Goal: Transaction & Acquisition: Purchase product/service

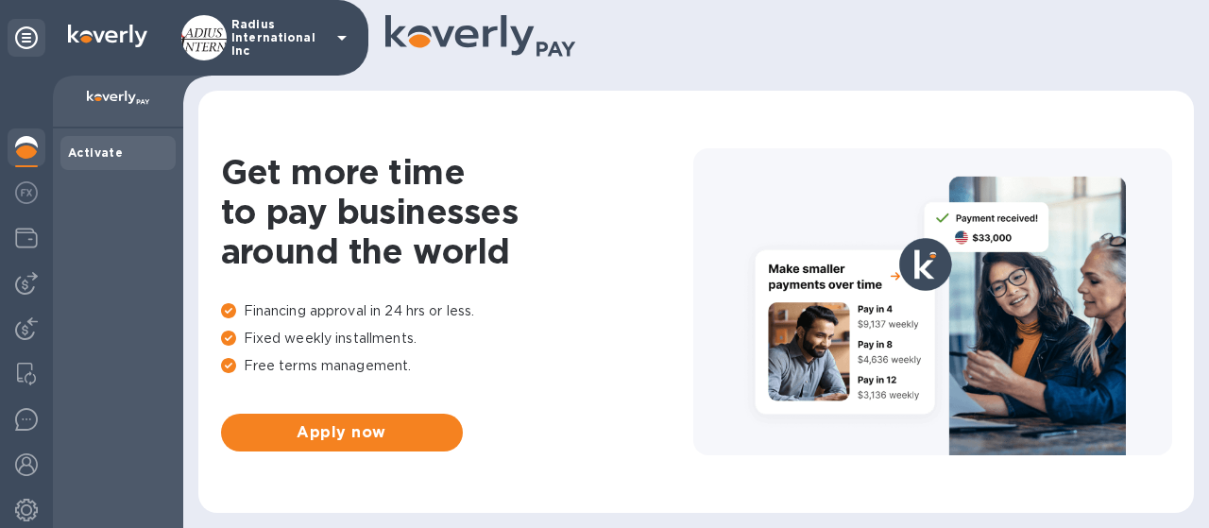
click at [17, 283] on img at bounding box center [26, 283] width 23 height 23
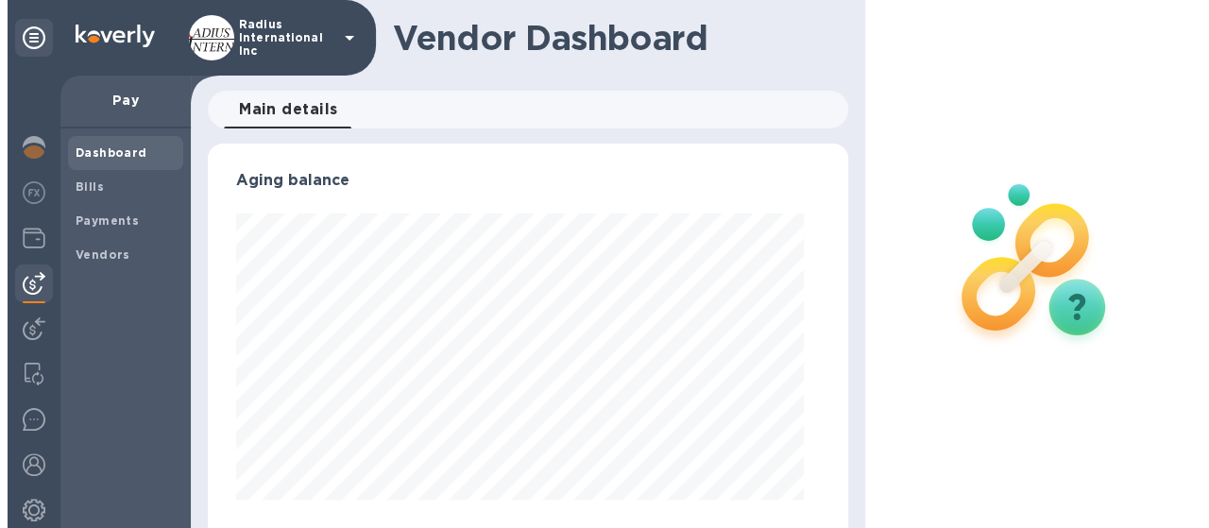
scroll to position [408, 624]
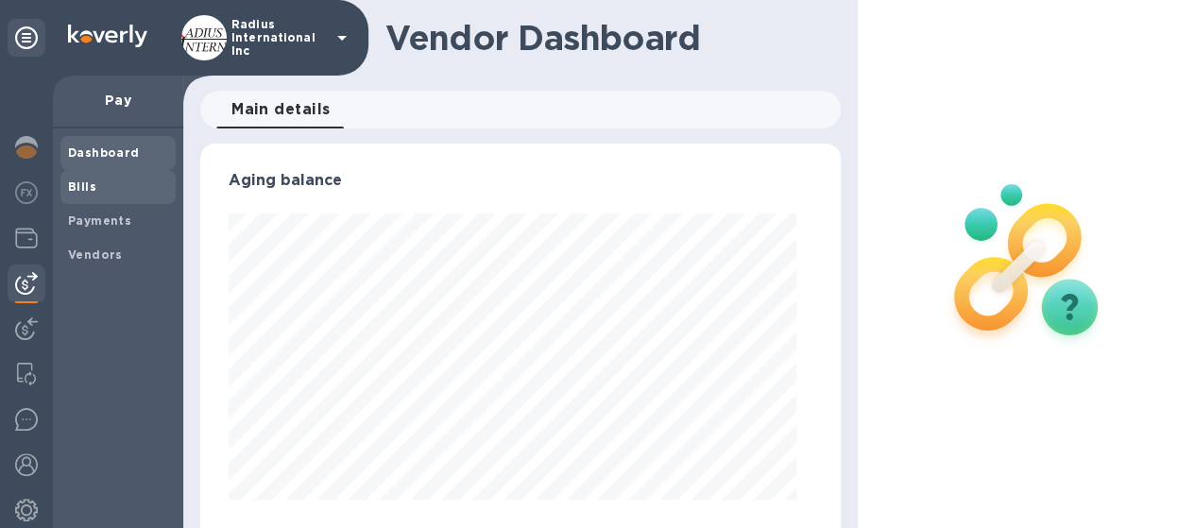
click at [97, 193] on span "Bills" at bounding box center [118, 187] width 100 height 19
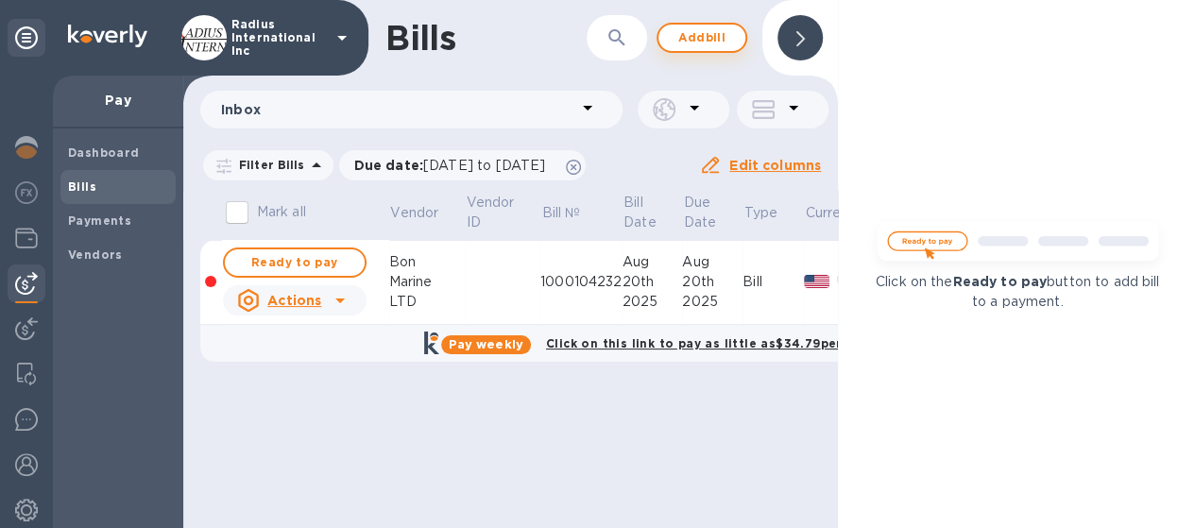
click at [685, 46] on span "Add bill" at bounding box center [701, 37] width 57 height 23
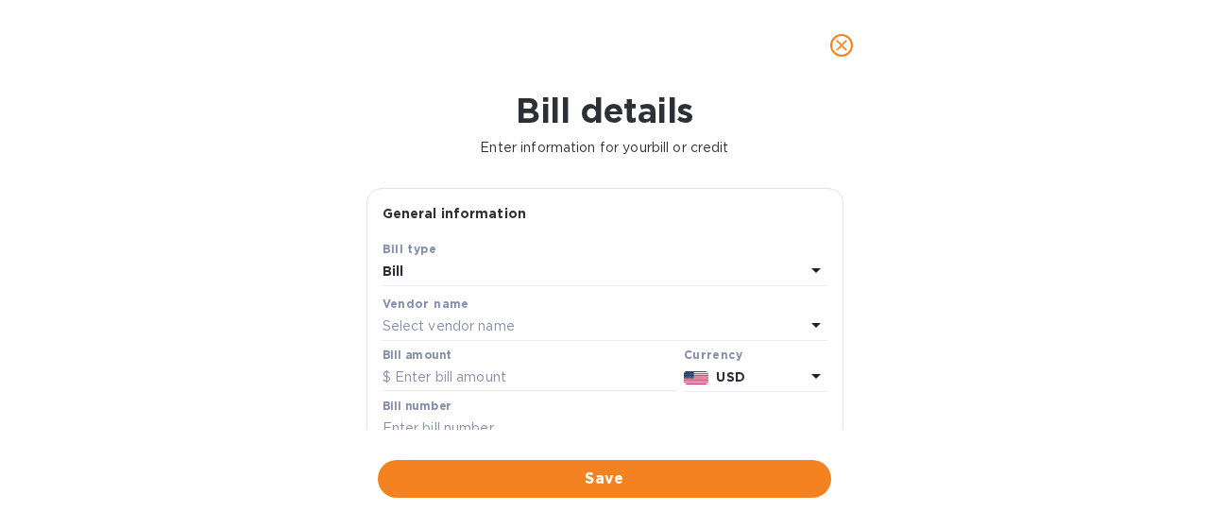
click at [421, 331] on p "Select vendor name" at bounding box center [449, 326] width 132 height 20
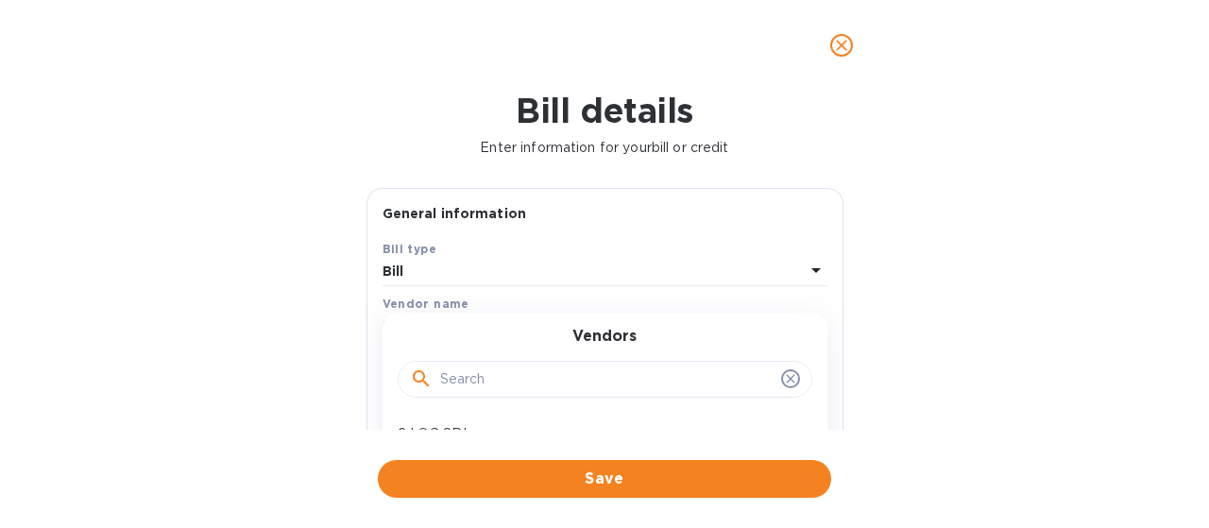
click at [473, 381] on input "text" at bounding box center [606, 380] width 333 height 28
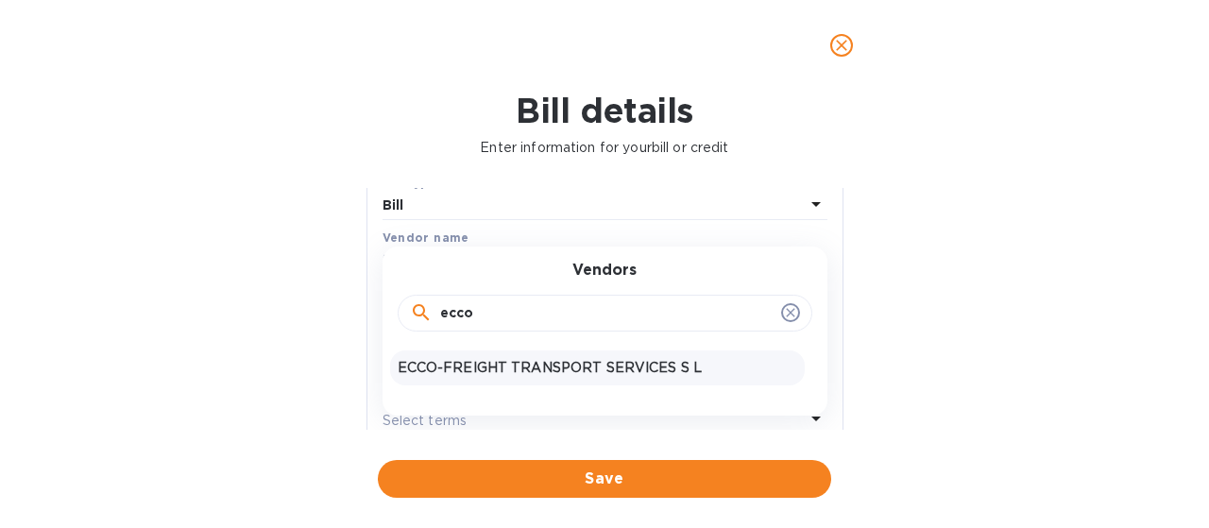
scroll to position [94, 0]
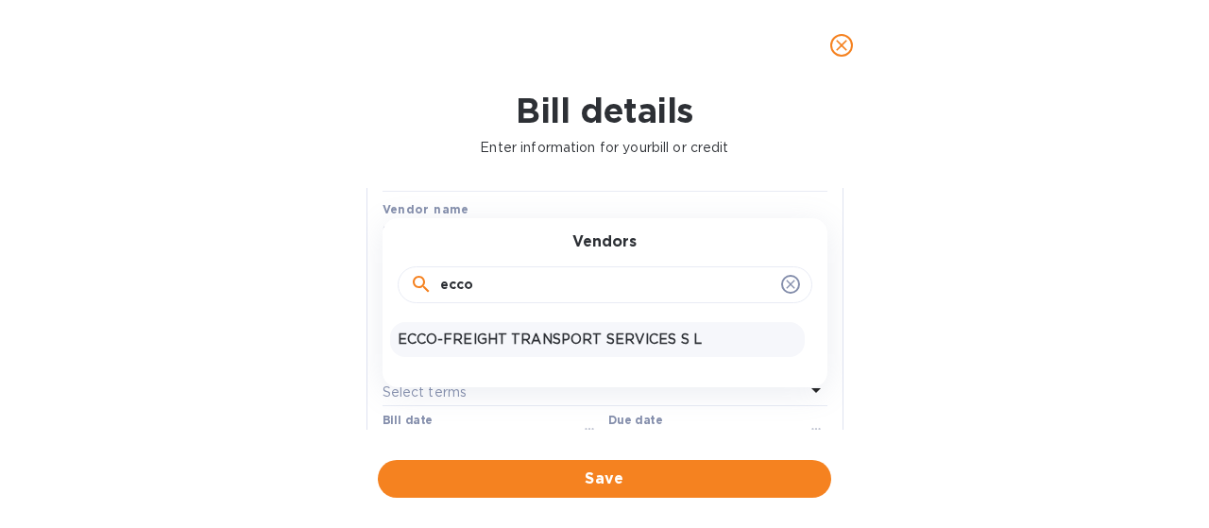
type input "ecco"
click at [504, 335] on p "ECCO-FREIGHT TRANSPORT SERVICES S L" at bounding box center [598, 340] width 400 height 20
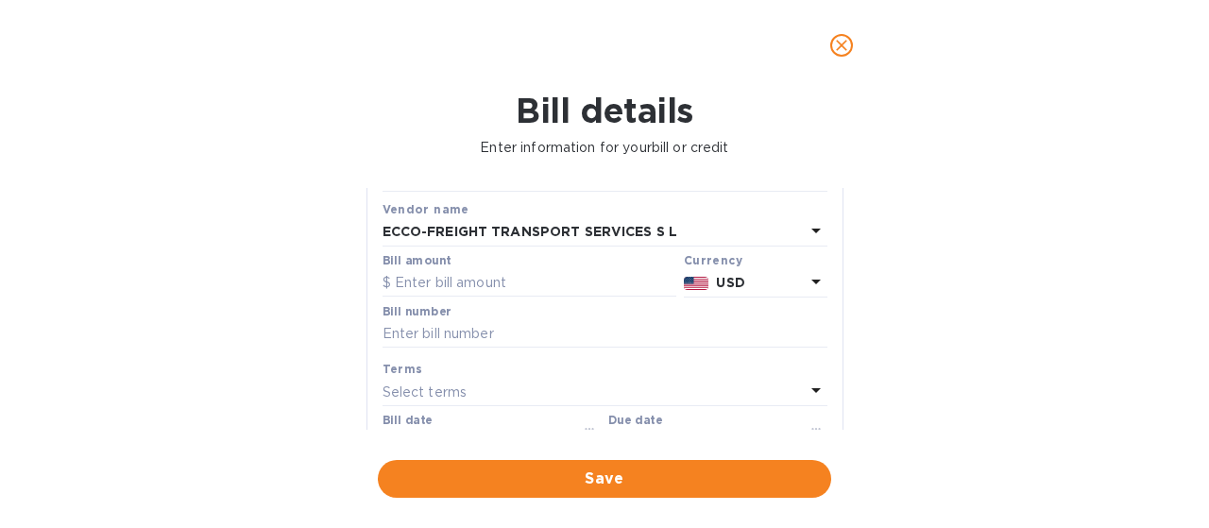
click at [723, 278] on b "USD" at bounding box center [730, 282] width 28 height 15
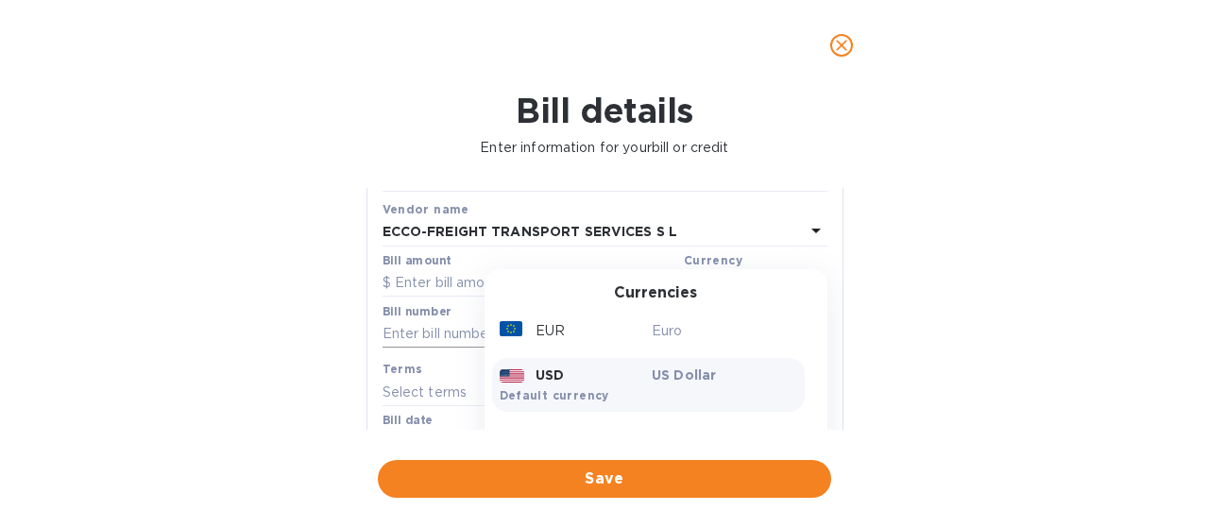
click at [584, 336] on div "EUR" at bounding box center [572, 330] width 153 height 27
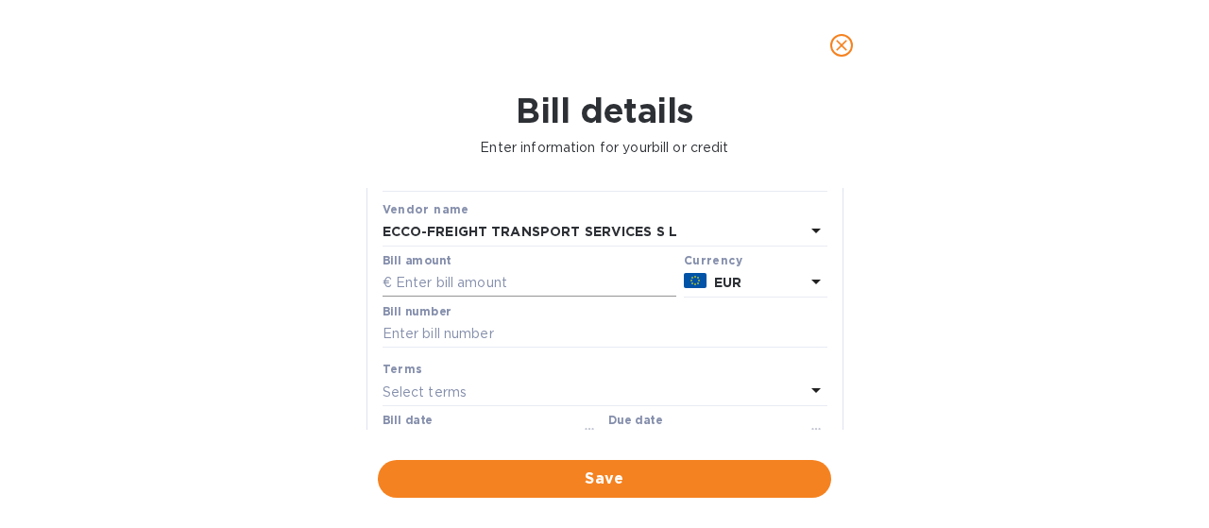
click at [455, 280] on input "text" at bounding box center [530, 283] width 294 height 28
type input "56,576.06"
click at [454, 335] on input "text" at bounding box center [605, 334] width 445 height 28
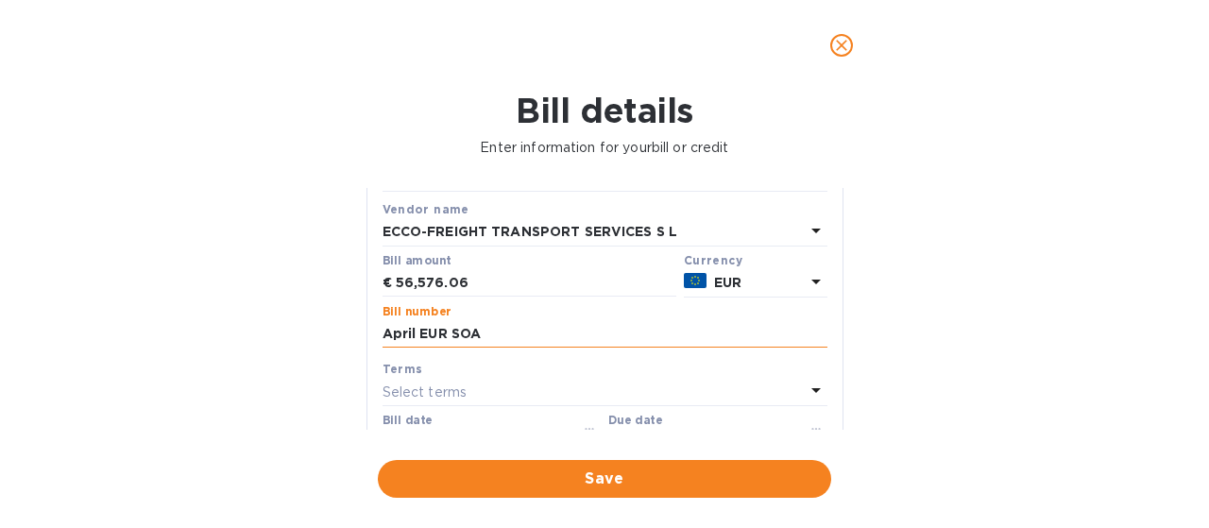
type input "April EUR SOA"
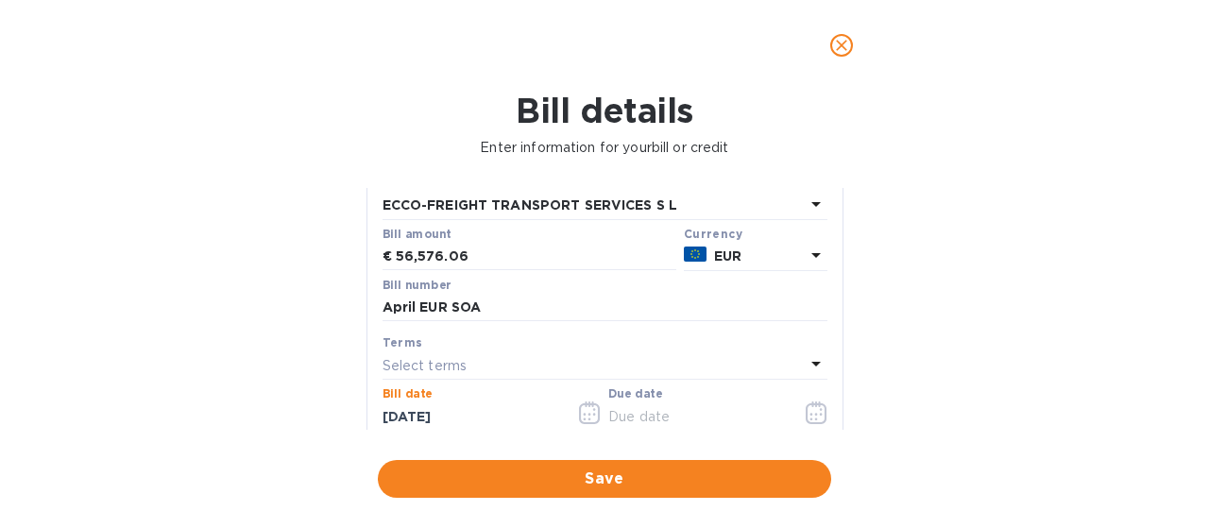
drag, startPoint x: 662, startPoint y: 417, endPoint x: 676, endPoint y: 413, distance: 14.7
click at [662, 417] on input "text" at bounding box center [697, 416] width 179 height 28
click at [807, 413] on icon "button" at bounding box center [817, 412] width 22 height 23
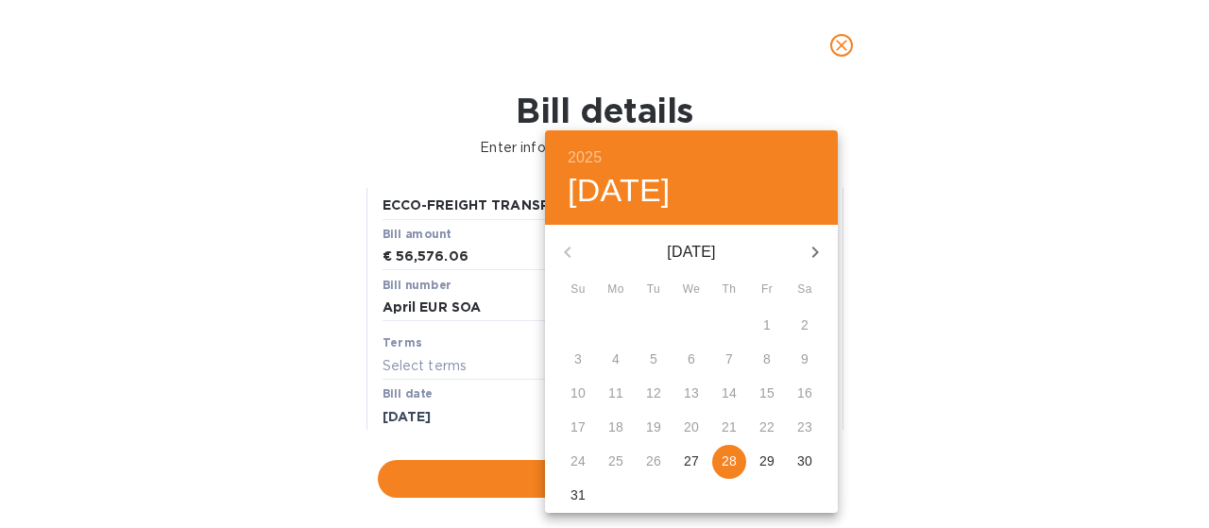
drag, startPoint x: 724, startPoint y: 458, endPoint x: 900, endPoint y: 449, distance: 175.9
click at [724, 458] on p "28" at bounding box center [729, 460] width 15 height 19
type input "[DATE]"
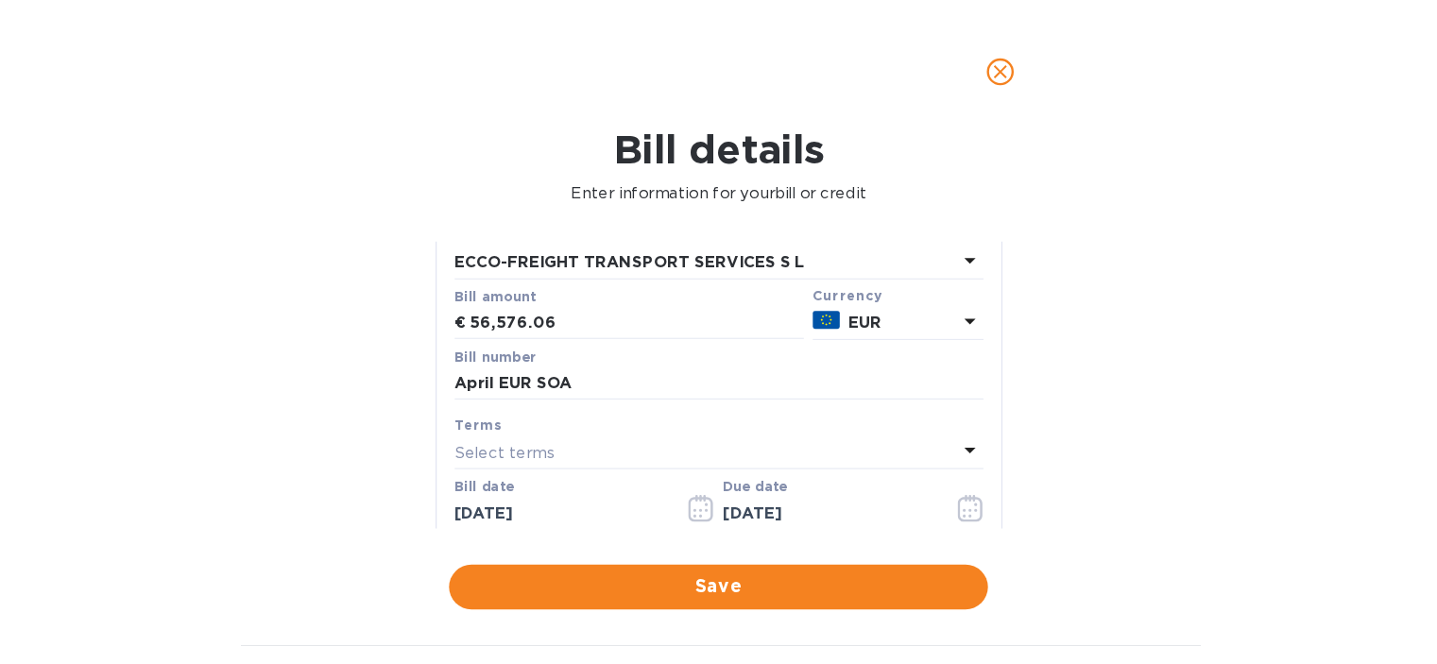
scroll to position [126, 0]
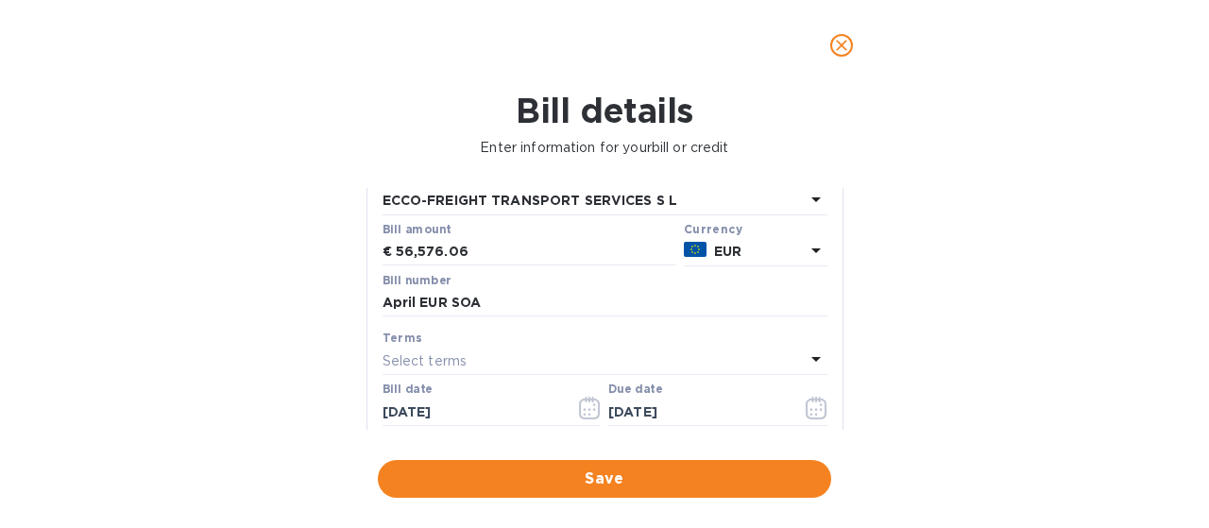
click at [1020, 434] on div "2025 Thu, Aug [DATE] Mo Tu We Th Fr Sa 27 28 29 30 31 1 2 3 4 5 6 7 8 9 10 11 1…" at bounding box center [604, 264] width 1209 height 528
click at [748, 478] on span "Save" at bounding box center [604, 479] width 423 height 23
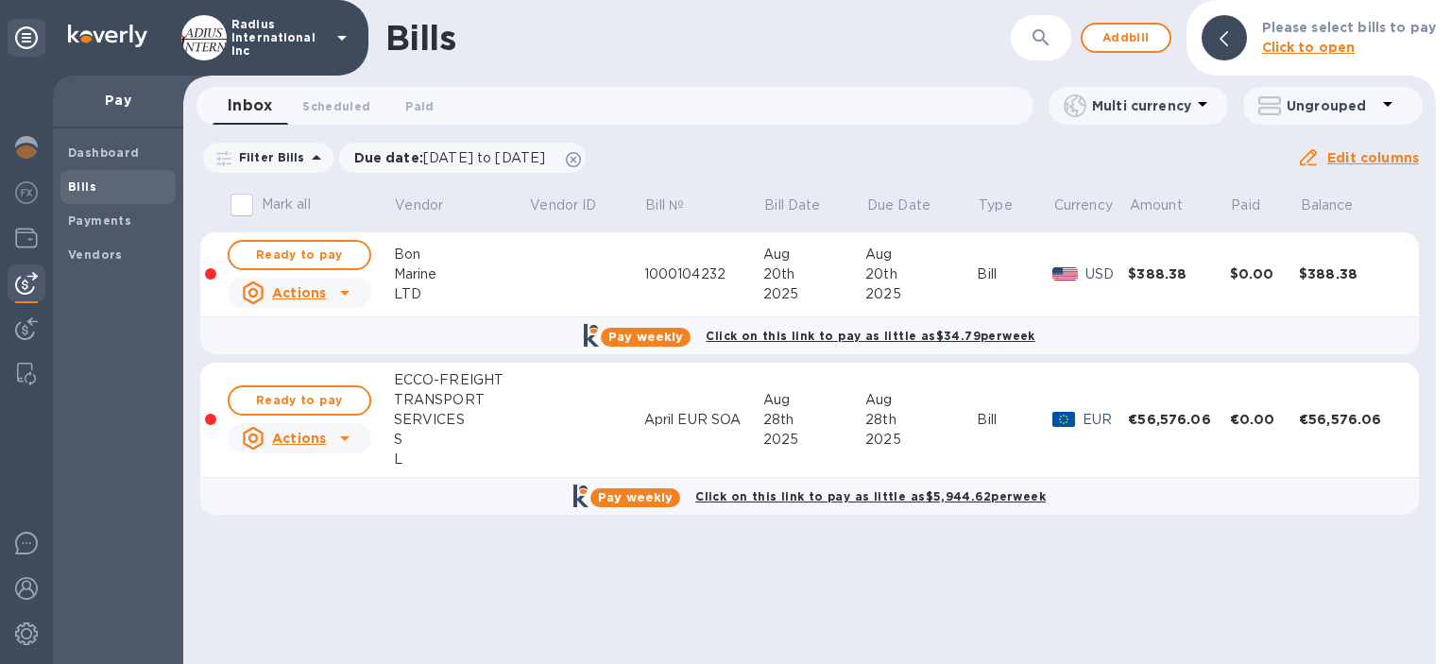
drag, startPoint x: 298, startPoint y: 395, endPoint x: 921, endPoint y: 379, distance: 622.6
click at [298, 395] on span "Ready to pay" at bounding box center [300, 400] width 110 height 23
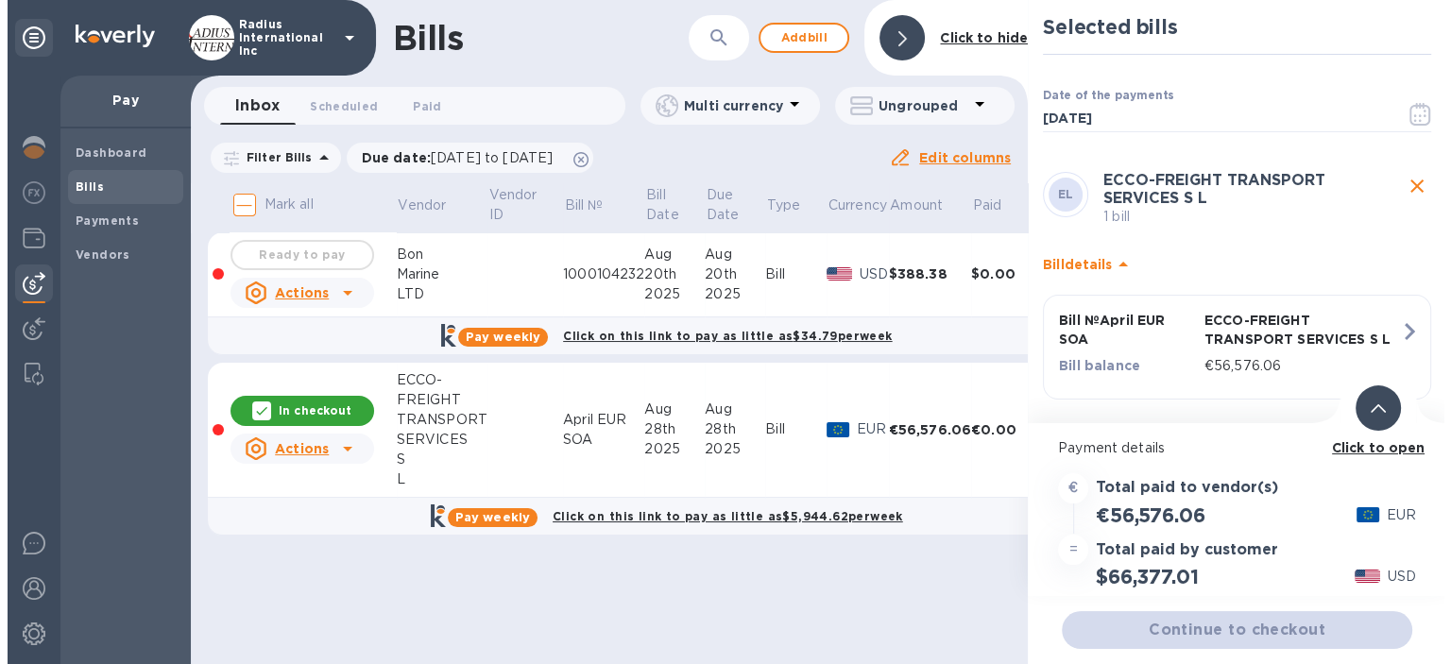
scroll to position [15, 0]
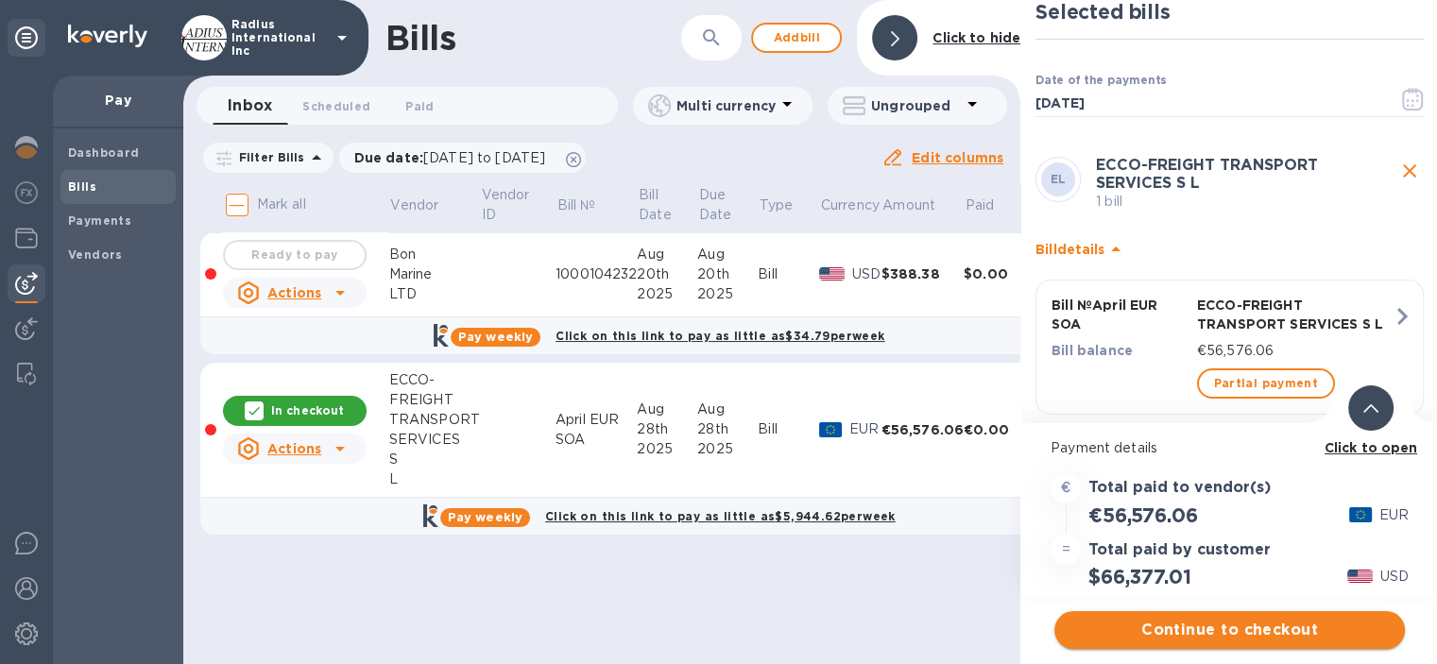
click at [1208, 527] on span "Continue to checkout" at bounding box center [1229, 630] width 320 height 23
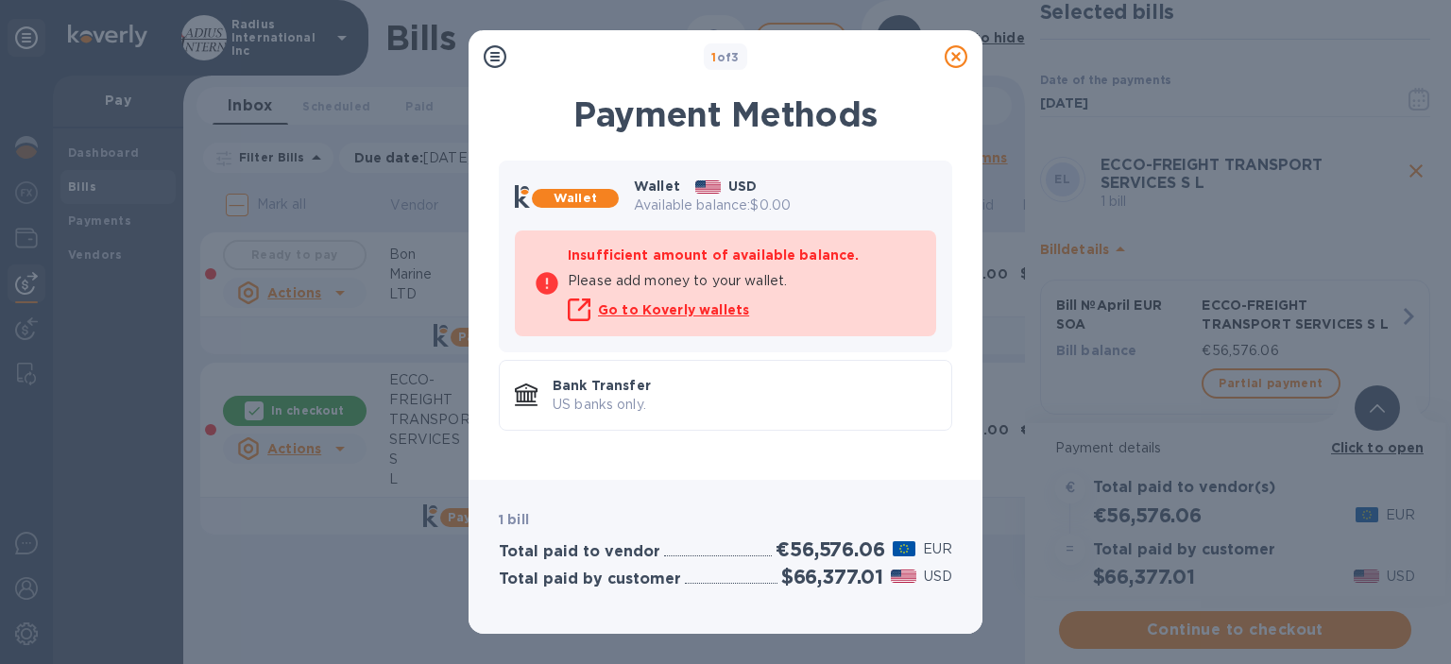
click at [744, 402] on p "US banks only." at bounding box center [744, 405] width 383 height 20
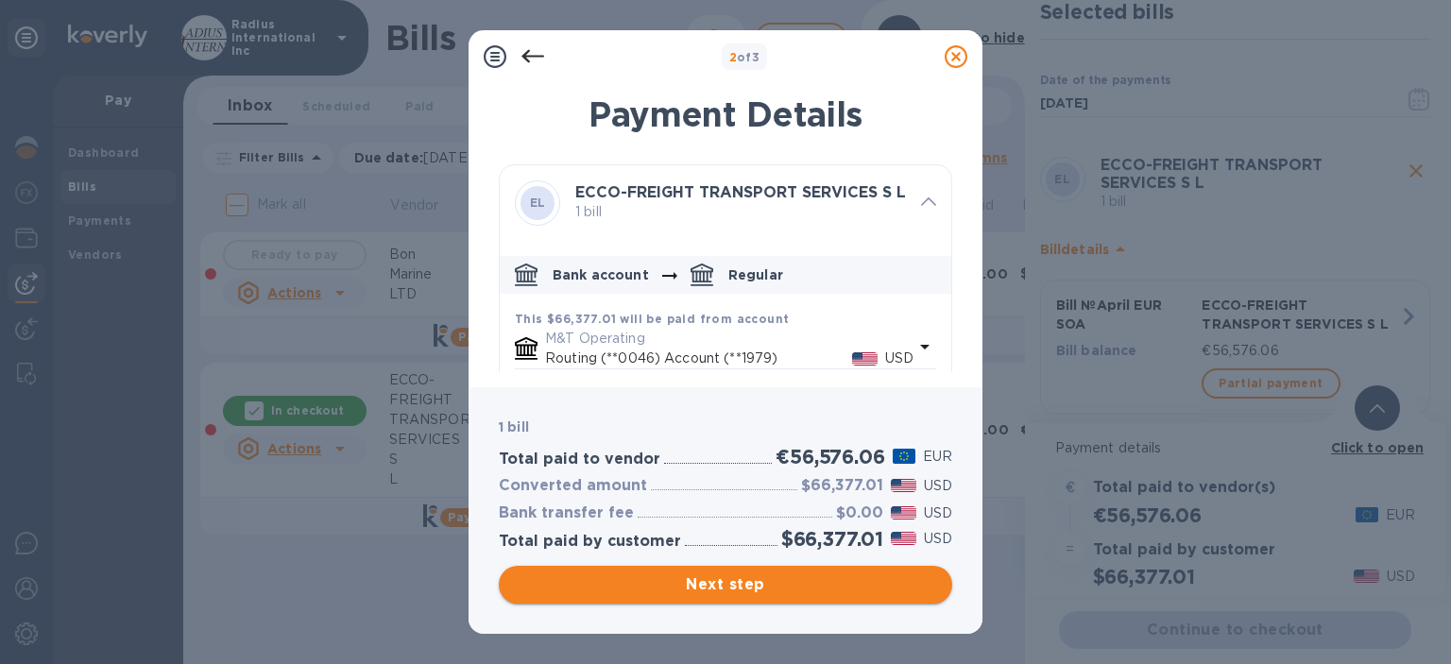
click at [769, 527] on span "Next step" at bounding box center [725, 584] width 423 height 23
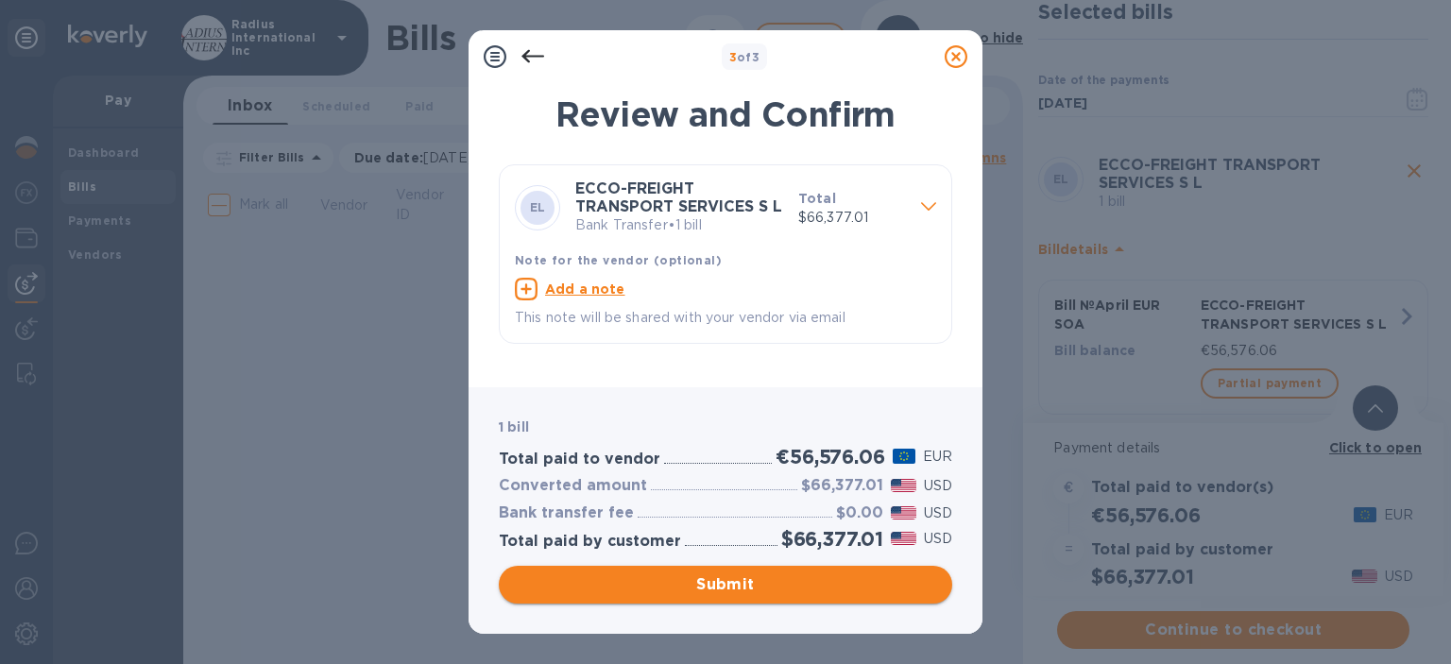
click at [757, 527] on span "Submit" at bounding box center [725, 584] width 423 height 23
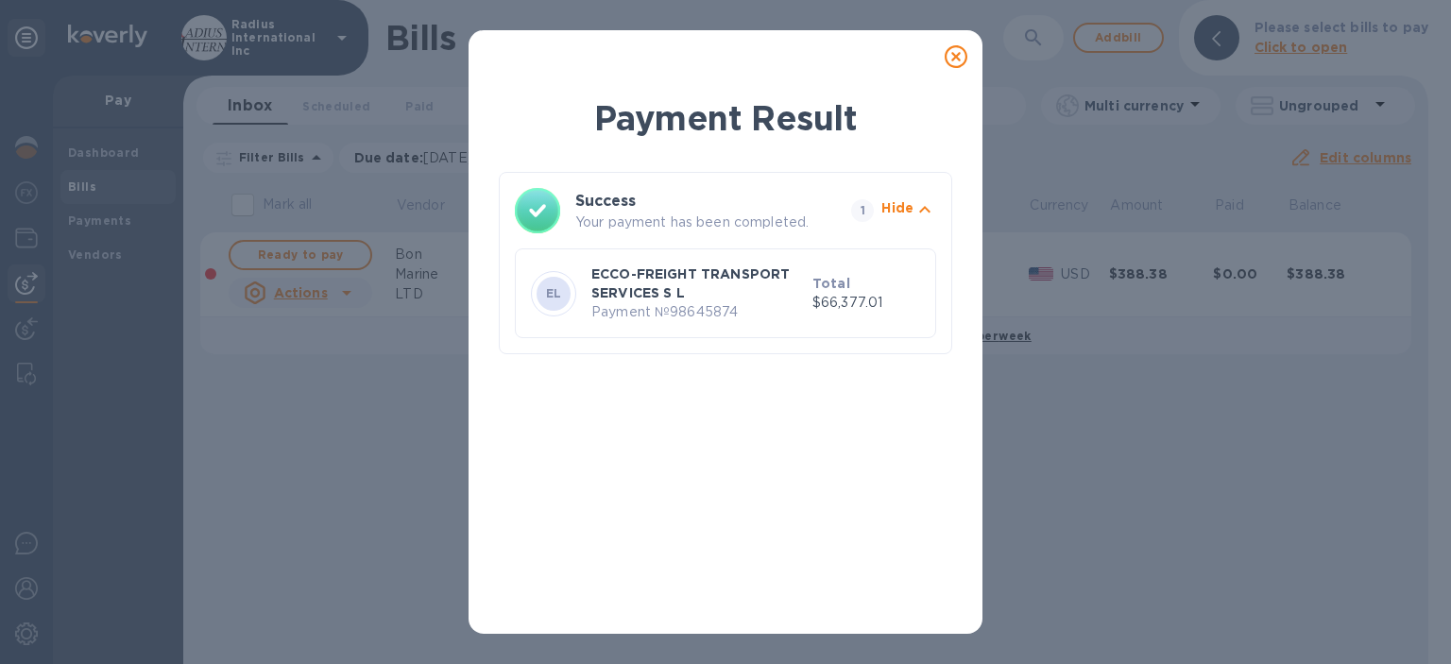
drag, startPoint x: 960, startPoint y: 54, endPoint x: 784, endPoint y: 37, distance: 176.5
click at [959, 54] on icon at bounding box center [955, 56] width 23 height 23
